Goal: Information Seeking & Learning: Learn about a topic

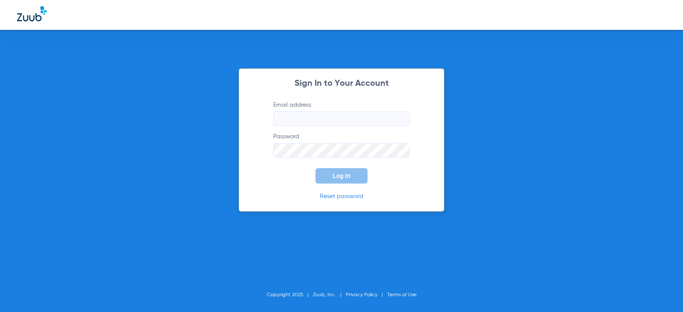
click at [345, 121] on input "Email address" at bounding box center [341, 118] width 137 height 15
click at [345, 121] on input "arlyngarcia13" at bounding box center [341, 118] width 137 height 15
type input "[EMAIL_ADDRESS][DOMAIN_NAME]"
click at [315, 168] on button "Log In" at bounding box center [341, 175] width 52 height 15
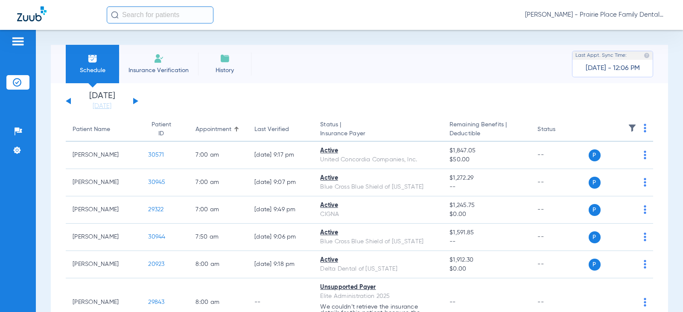
click at [133, 99] on button at bounding box center [135, 101] width 5 height 6
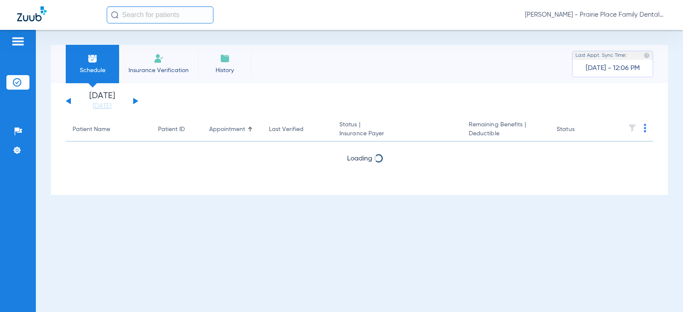
click at [134, 99] on button at bounding box center [135, 101] width 5 height 6
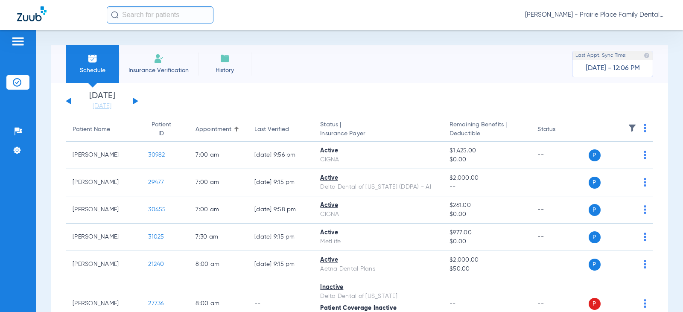
click at [134, 99] on button at bounding box center [135, 101] width 5 height 6
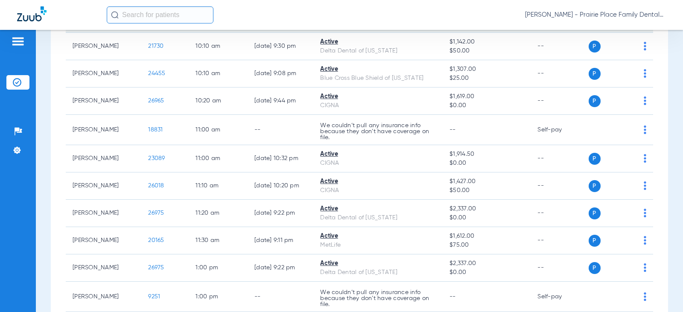
scroll to position [512, 0]
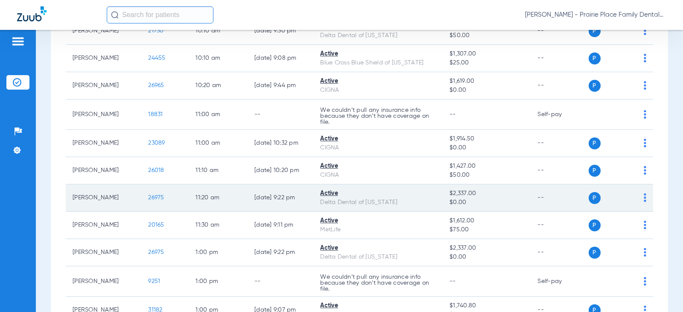
click at [149, 197] on span "26975" at bounding box center [156, 198] width 16 height 6
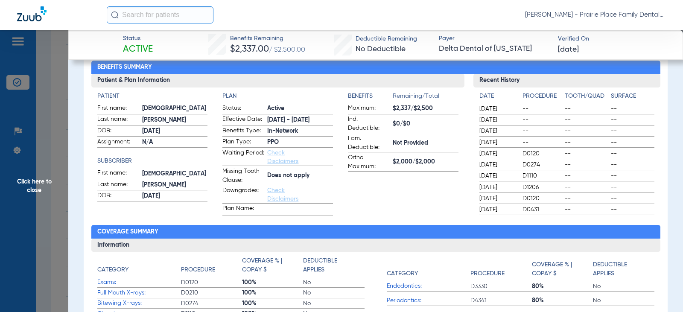
scroll to position [0, 0]
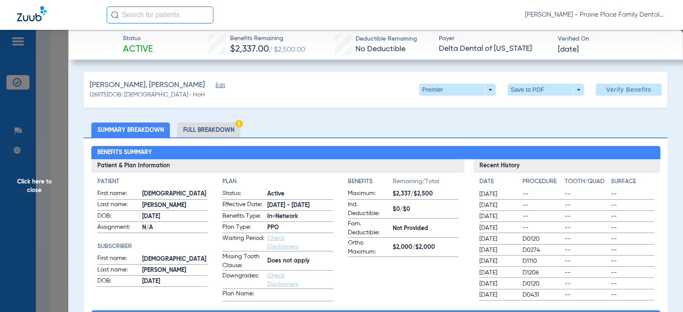
click at [204, 131] on li "Full Breakdown" at bounding box center [208, 129] width 63 height 15
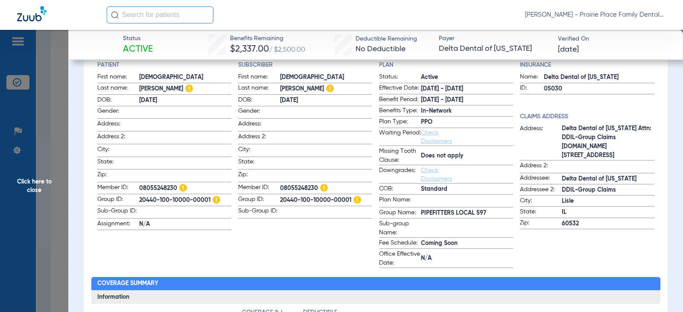
scroll to position [128, 0]
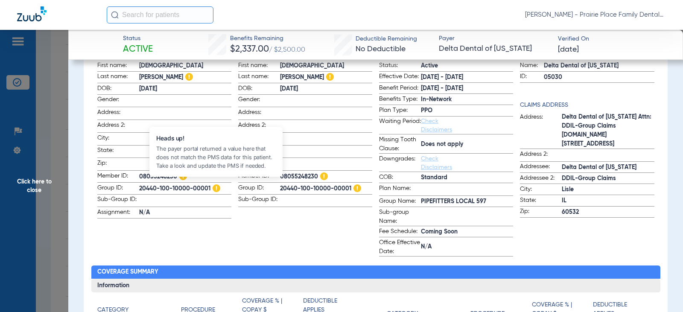
click at [215, 184] on img at bounding box center [216, 188] width 8 height 8
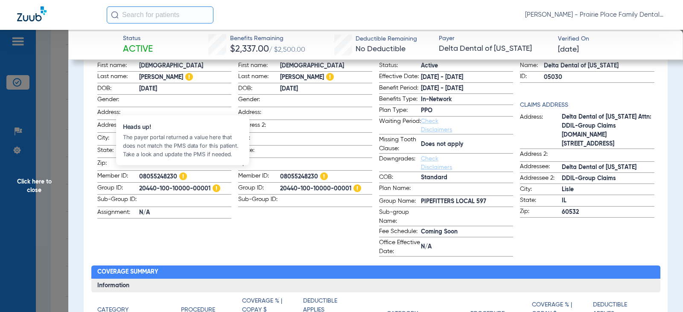
click at [180, 174] on img at bounding box center [183, 176] width 8 height 8
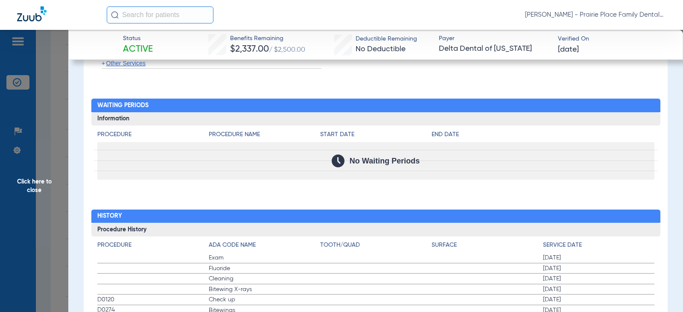
scroll to position [1215, 0]
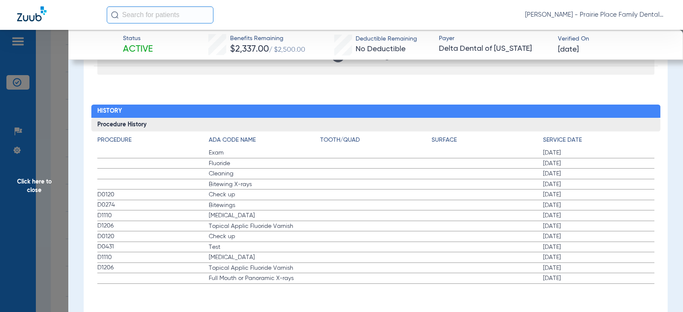
click at [36, 181] on span "Click here to close" at bounding box center [34, 186] width 68 height 312
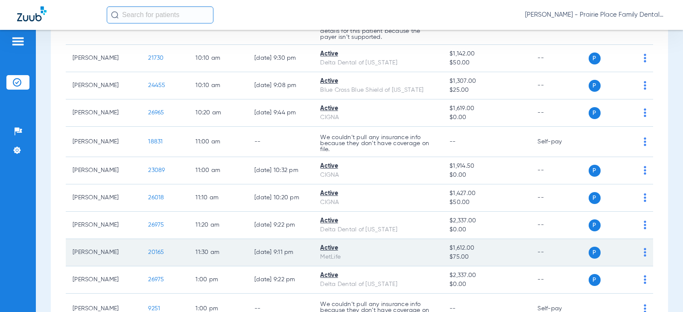
scroll to position [469, 0]
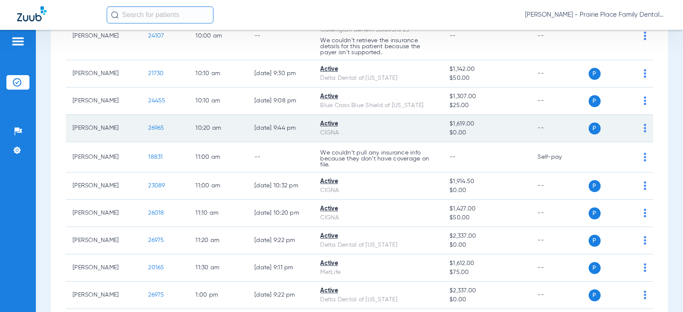
click at [158, 128] on td "26965" at bounding box center [164, 128] width 47 height 27
click at [148, 128] on span "26965" at bounding box center [156, 128] width 16 height 6
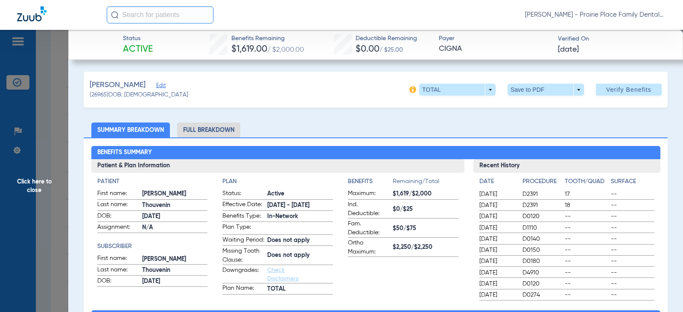
click at [219, 131] on li "Full Breakdown" at bounding box center [208, 129] width 63 height 15
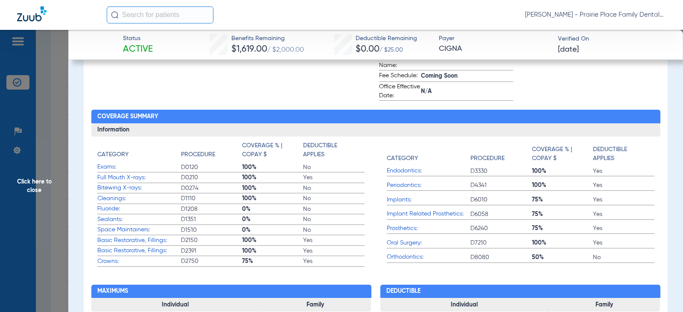
scroll to position [299, 0]
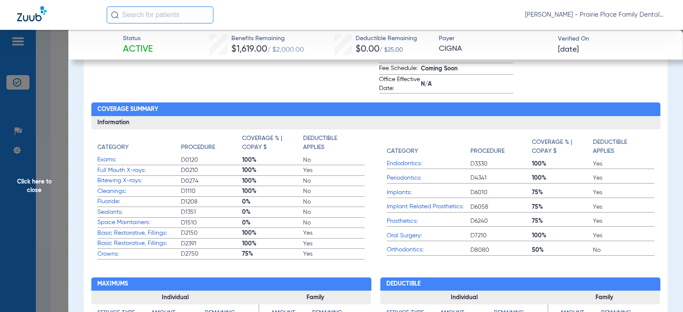
click at [249, 258] on span "75%" at bounding box center [272, 254] width 61 height 9
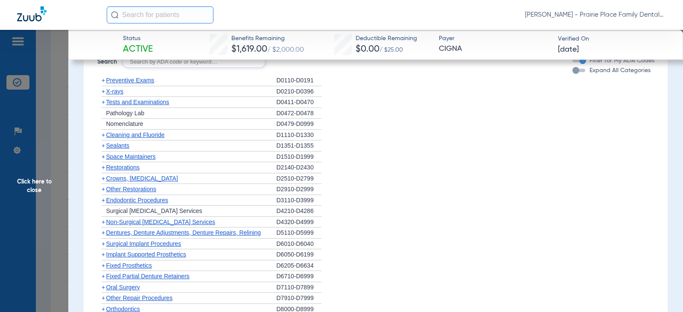
scroll to position [853, 0]
click at [572, 73] on div "button" at bounding box center [575, 70] width 7 height 7
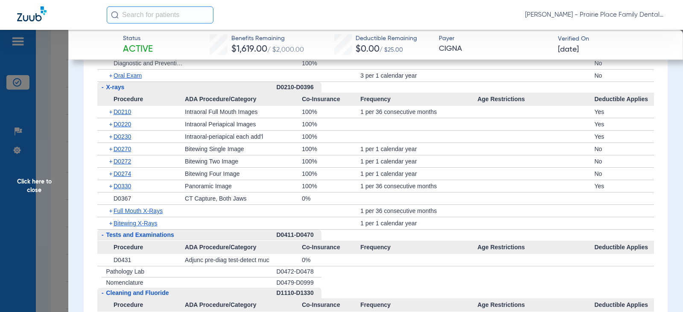
scroll to position [1067, 0]
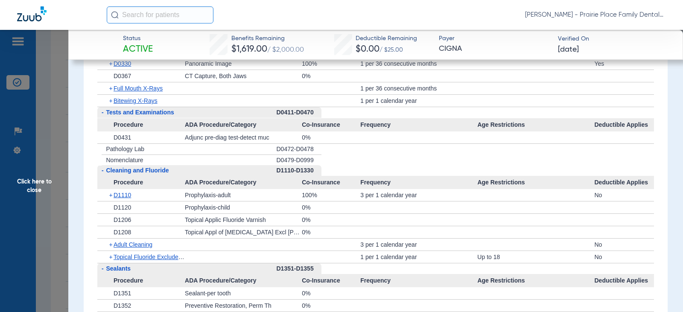
click at [36, 183] on span "Click here to close" at bounding box center [34, 186] width 68 height 312
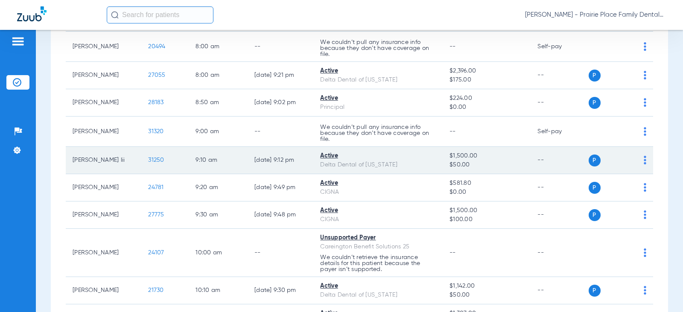
scroll to position [256, 0]
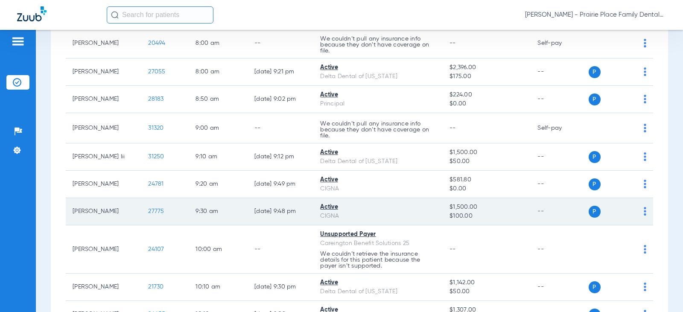
click at [148, 209] on span "27775" at bounding box center [156, 211] width 16 height 6
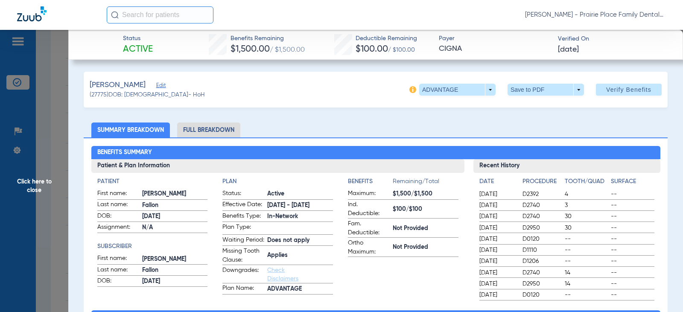
drag, startPoint x: 207, startPoint y: 131, endPoint x: 217, endPoint y: 131, distance: 10.2
click at [207, 131] on li "Full Breakdown" at bounding box center [208, 129] width 63 height 15
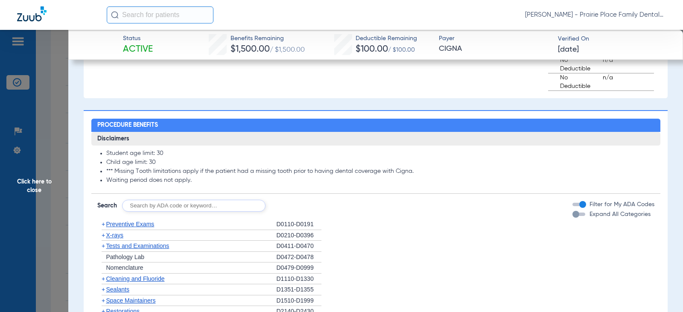
scroll to position [725, 0]
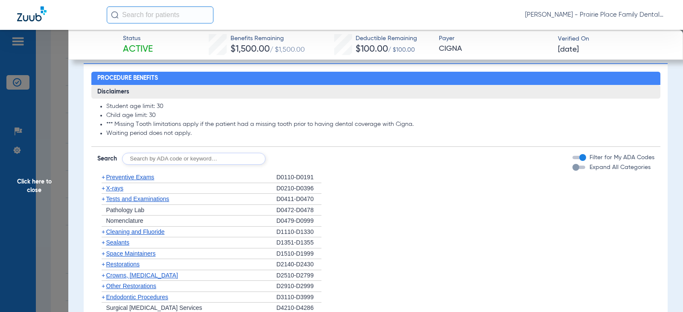
click at [154, 165] on input "text" at bounding box center [193, 159] width 143 height 12
type input "D4910"
click at [294, 165] on button "Search" at bounding box center [297, 159] width 34 height 12
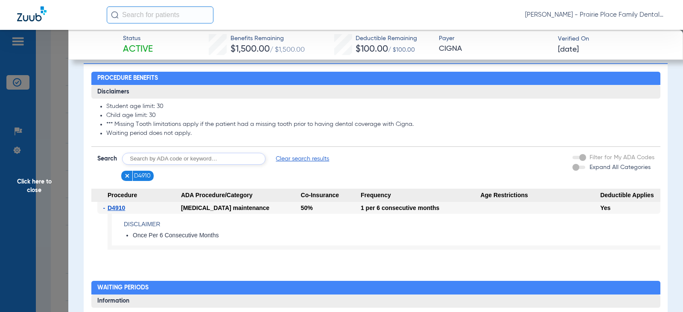
click at [576, 172] on div "Expand All Categories" at bounding box center [611, 167] width 78 height 9
click at [163, 165] on input "text" at bounding box center [193, 159] width 143 height 12
type input "D4341"
click at [307, 163] on button "Search" at bounding box center [297, 159] width 34 height 12
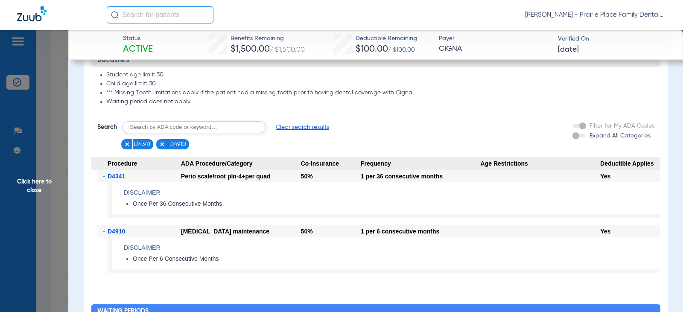
scroll to position [768, 0]
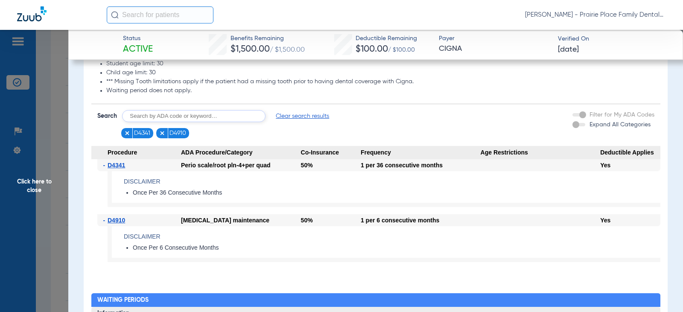
click at [184, 120] on input "text" at bounding box center [193, 116] width 143 height 12
type input "D4346"
click at [296, 118] on button "Search" at bounding box center [297, 116] width 34 height 12
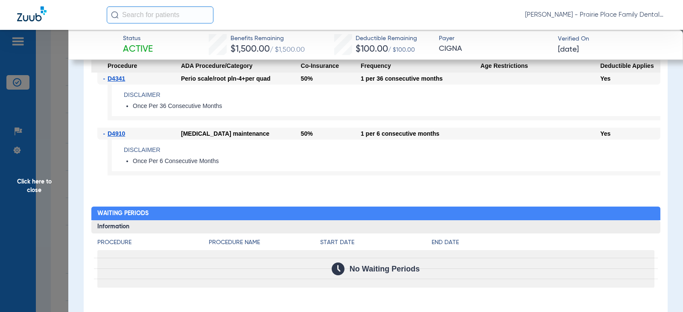
scroll to position [725, 0]
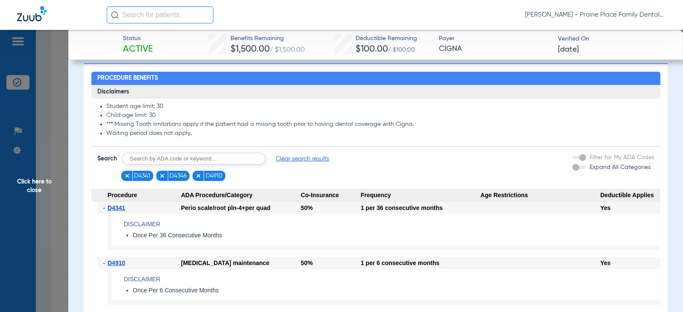
click at [198, 179] on img at bounding box center [198, 176] width 6 height 6
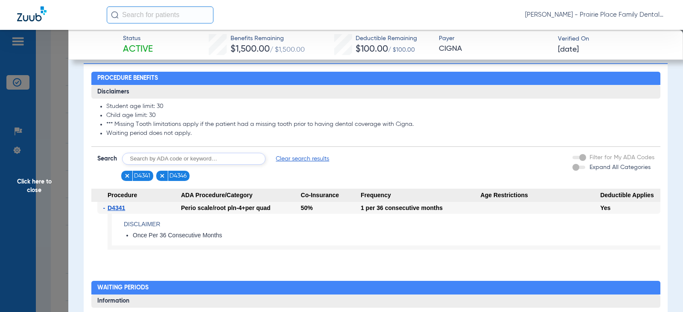
click at [126, 179] on img at bounding box center [127, 176] width 6 height 6
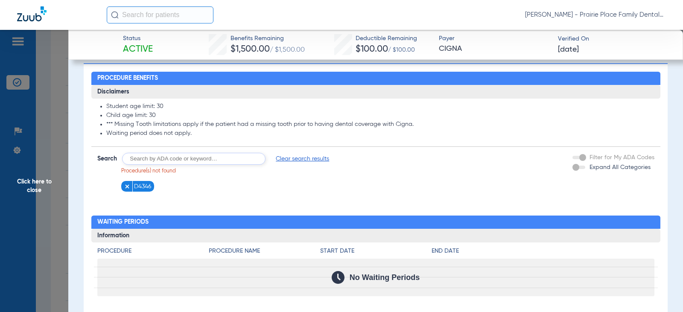
click at [155, 165] on input "text" at bounding box center [193, 159] width 143 height 12
type input "D4346"
click at [301, 165] on button "Search" at bounding box center [297, 159] width 34 height 12
click at [126, 189] on img at bounding box center [127, 186] width 6 height 6
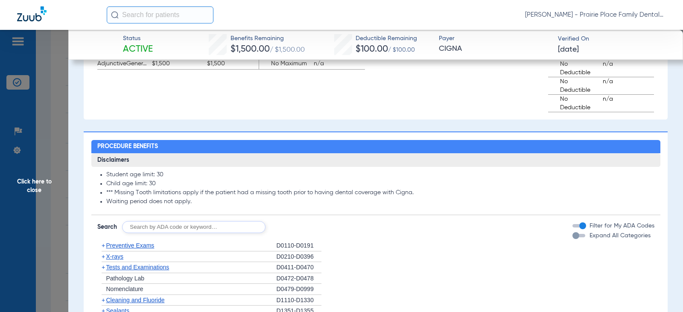
scroll to position [614, 0]
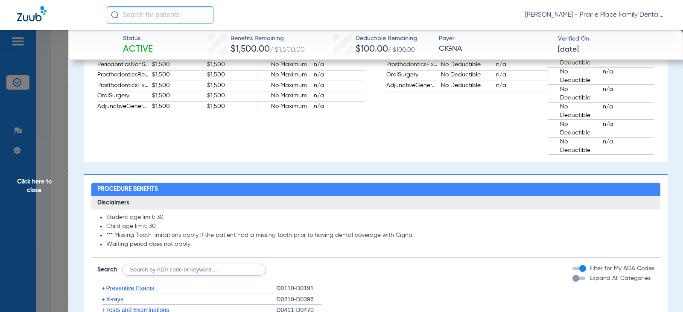
drag, startPoint x: 411, startPoint y: 241, endPoint x: 104, endPoint y: 247, distance: 307.2
click at [104, 247] on ul "Student age limit: 30 Child age limit: 30 *** Missing Tooth limitations apply i…" at bounding box center [375, 231] width 557 height 35
copy li "*** Missing Tooth limitations apply if the patient had a missing tooth prior to…"
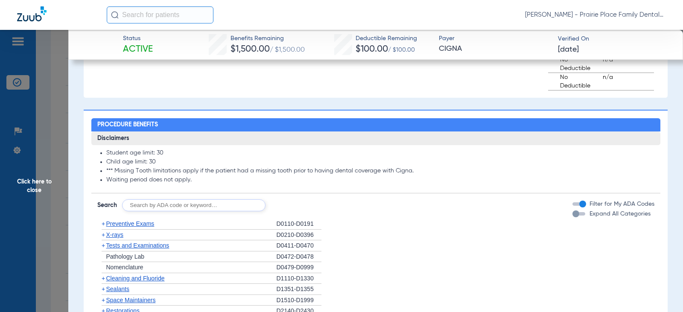
scroll to position [700, 0]
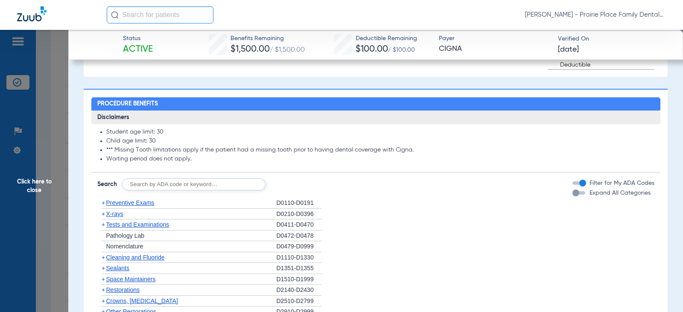
click at [455, 163] on li "Waiting period does not apply." at bounding box center [380, 159] width 548 height 8
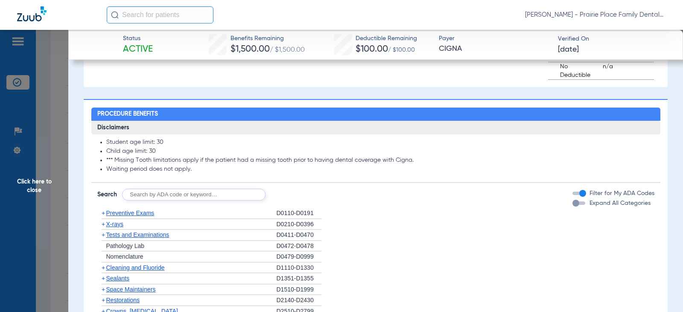
scroll to position [785, 0]
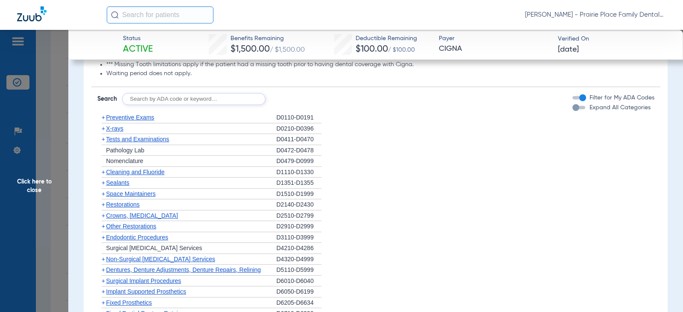
click at [572, 111] on div "button" at bounding box center [575, 107] width 7 height 7
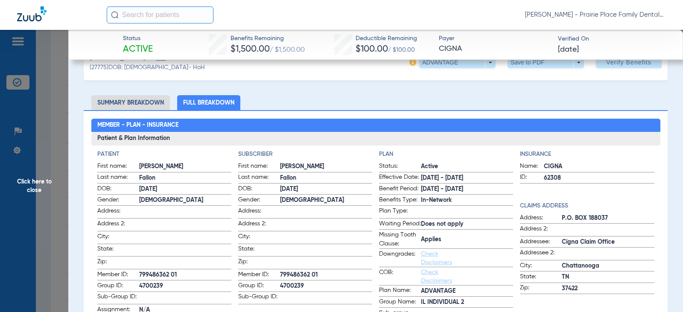
scroll to position [0, 0]
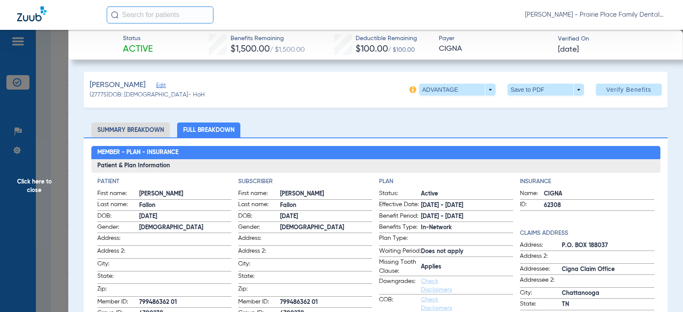
click at [140, 134] on li "Summary Breakdown" at bounding box center [130, 129] width 79 height 15
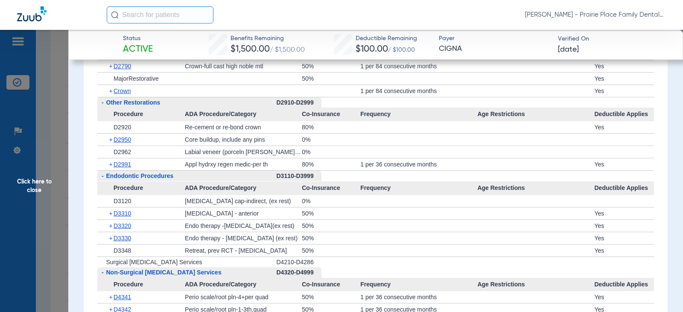
scroll to position [1323, 0]
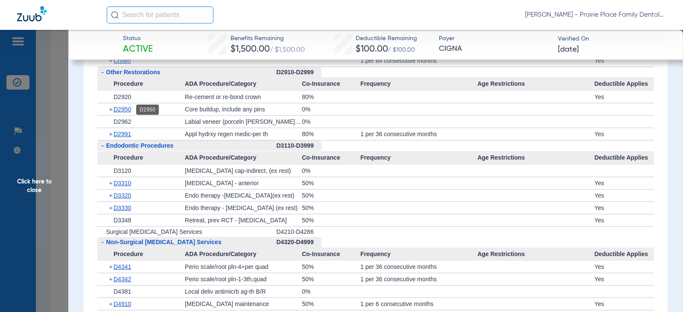
click at [121, 109] on span "D2950" at bounding box center [121, 109] width 17 height 7
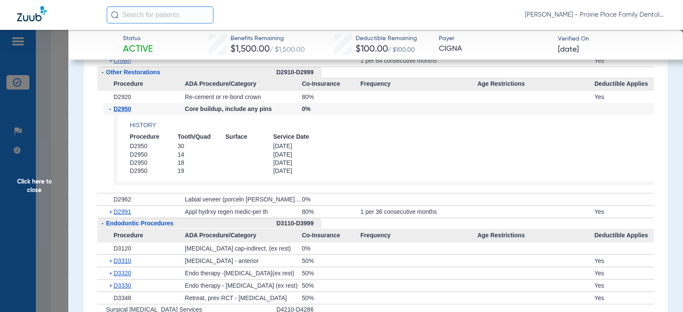
drag, startPoint x: 28, startPoint y: 191, endPoint x: 36, endPoint y: 186, distance: 9.5
click at [28, 191] on span "Click here to close" at bounding box center [34, 186] width 68 height 312
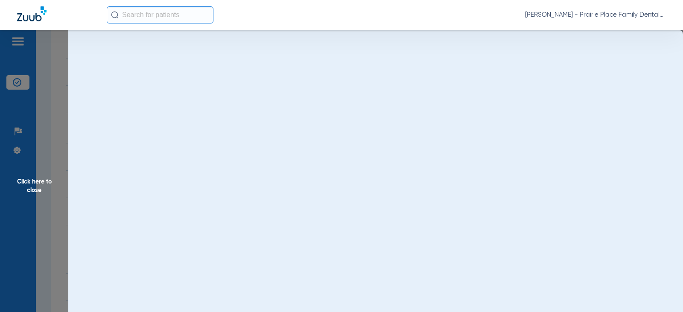
scroll to position [0, 0]
